Goal: Information Seeking & Learning: Understand process/instructions

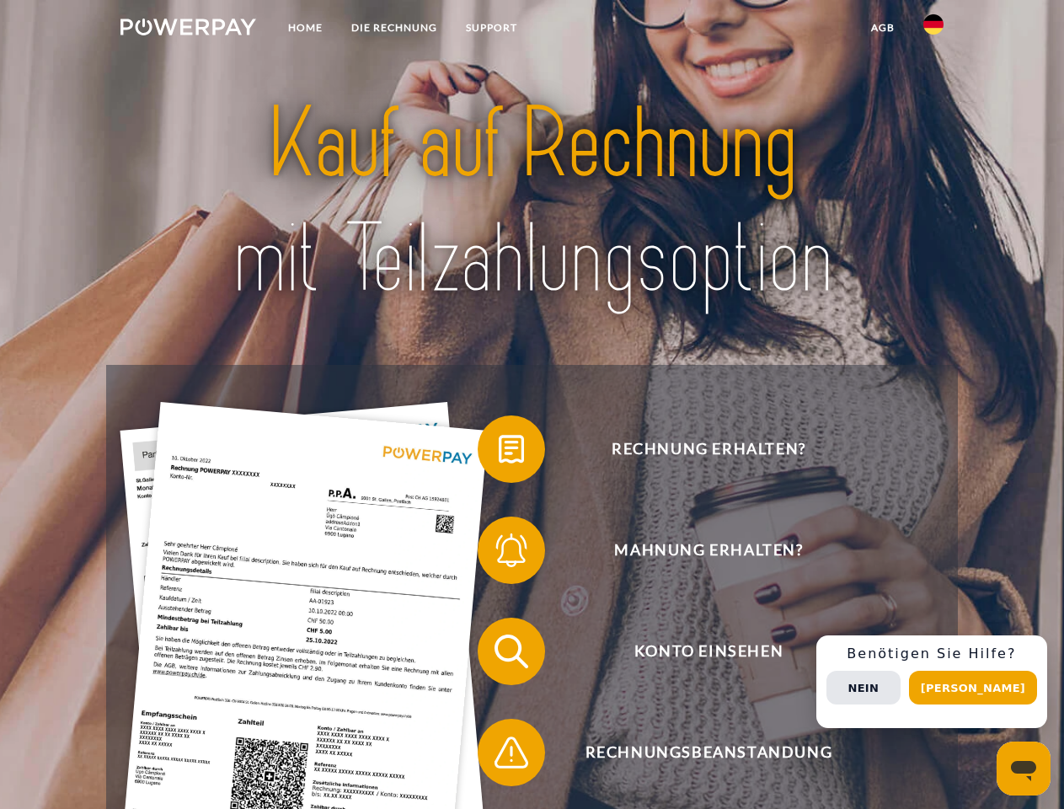
click at [188, 29] on img at bounding box center [188, 27] width 136 height 17
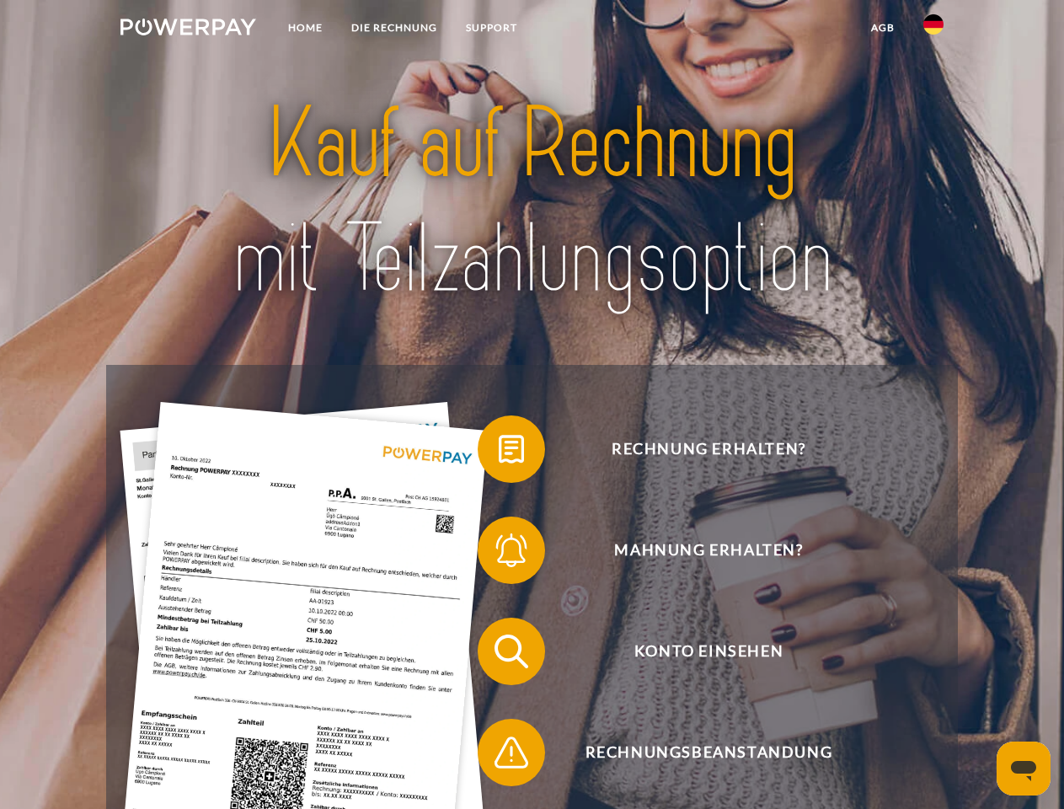
click at [933, 29] on img at bounding box center [933, 24] width 20 height 20
click at [882, 28] on link "agb" at bounding box center [883, 28] width 52 height 30
click at [499, 452] on span at bounding box center [486, 449] width 84 height 84
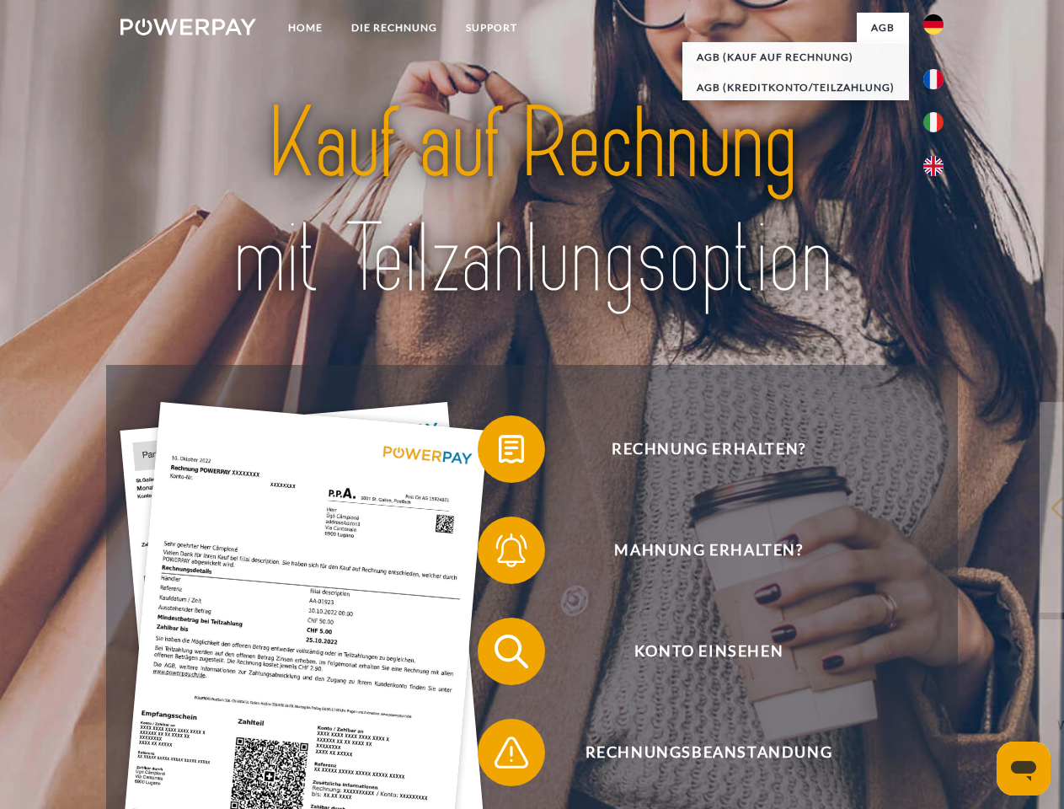
click at [499, 553] on span at bounding box center [486, 550] width 84 height 84
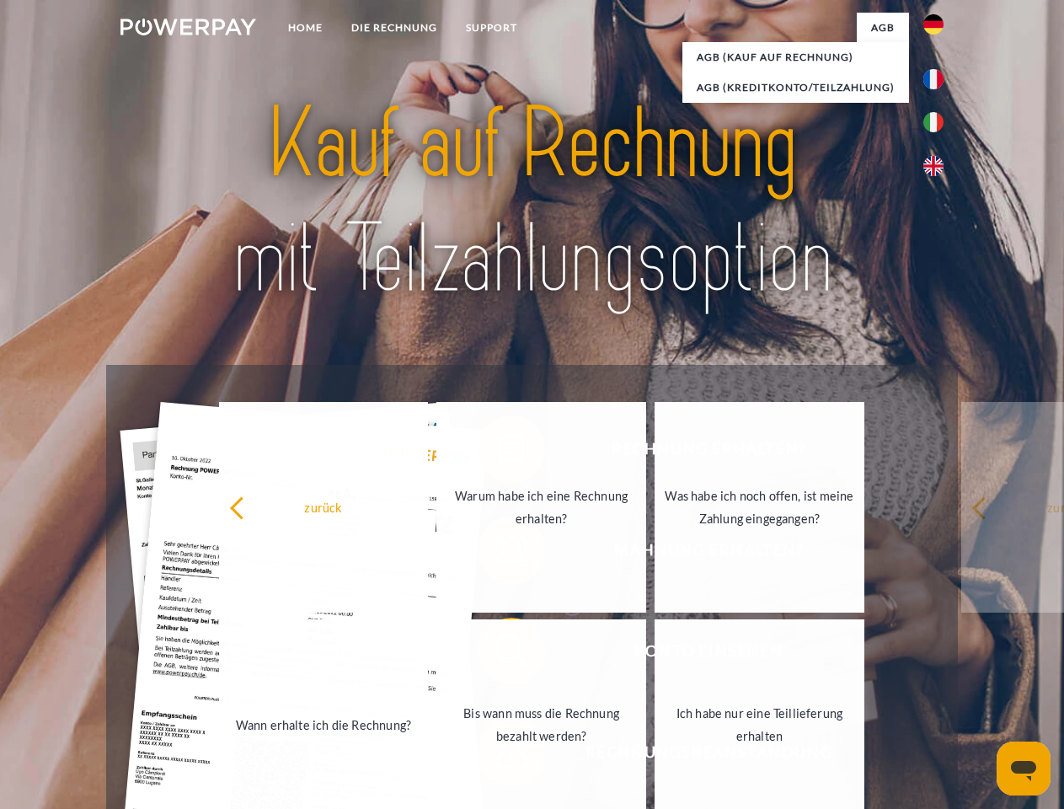
click at [499, 655] on link "Bis wann muss die Rechnung bezahlt werden?" at bounding box center [541, 724] width 210 height 211
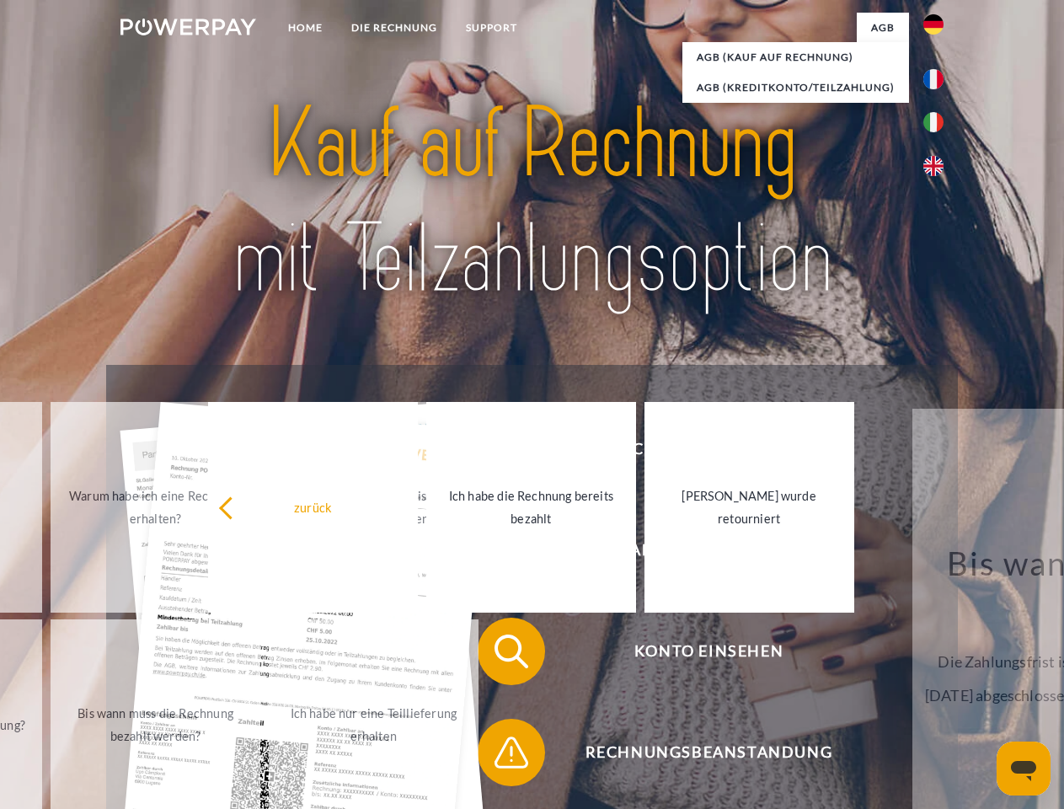
click at [499, 756] on span at bounding box center [486, 752] width 84 height 84
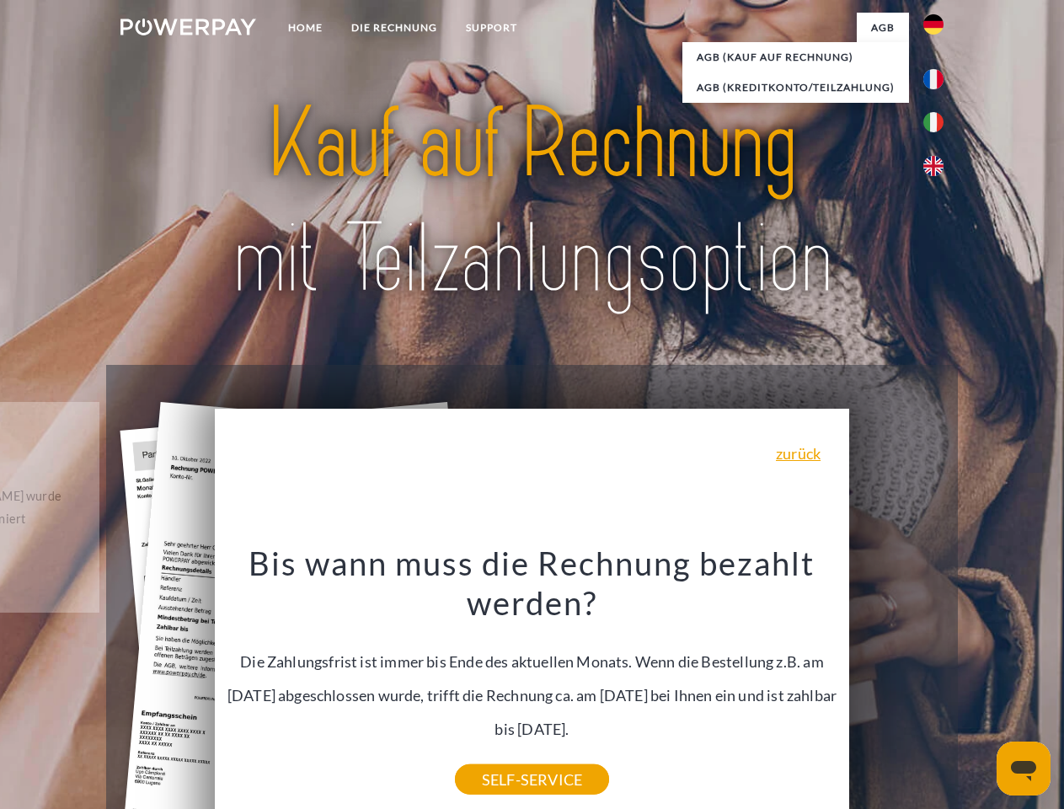
click at [938, 682] on div "Rechnung erhalten? Mahnung erhalten? Konto einsehen" at bounding box center [531, 702] width 851 height 674
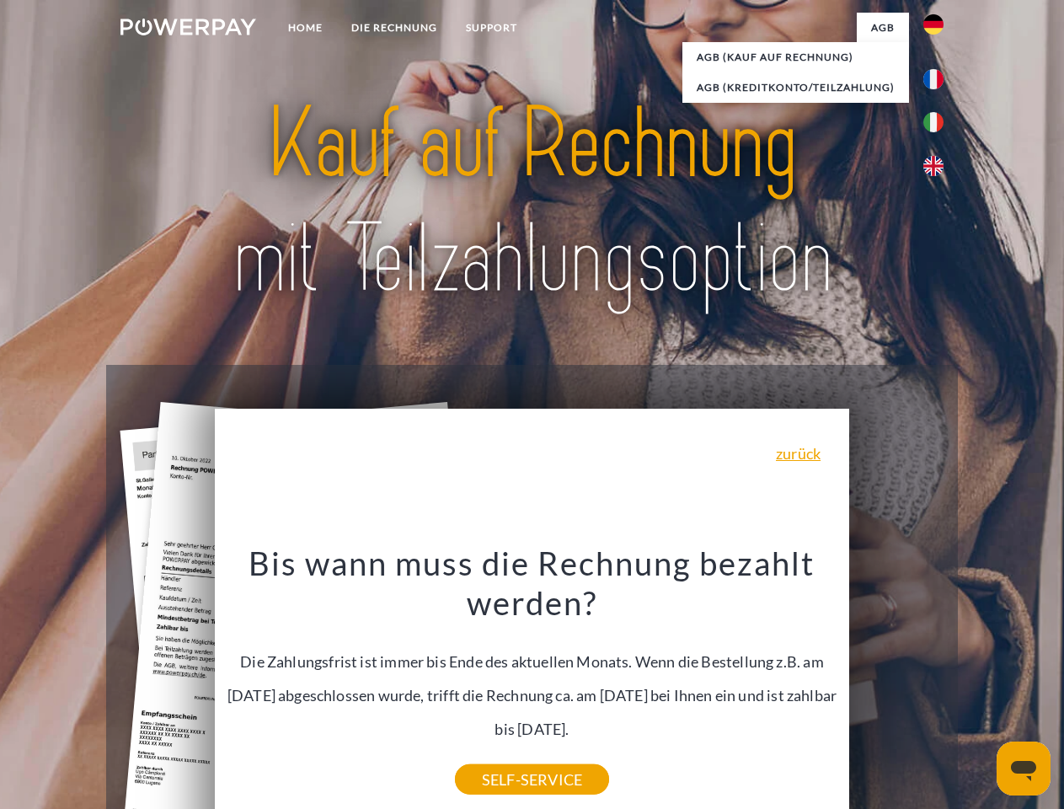
click at [896, 685] on span "Konto einsehen" at bounding box center [708, 650] width 413 height 67
click at [979, 687] on header "Home DIE RECHNUNG SUPPORT" at bounding box center [532, 581] width 1064 height 1163
